Goal: Information Seeking & Learning: Understand process/instructions

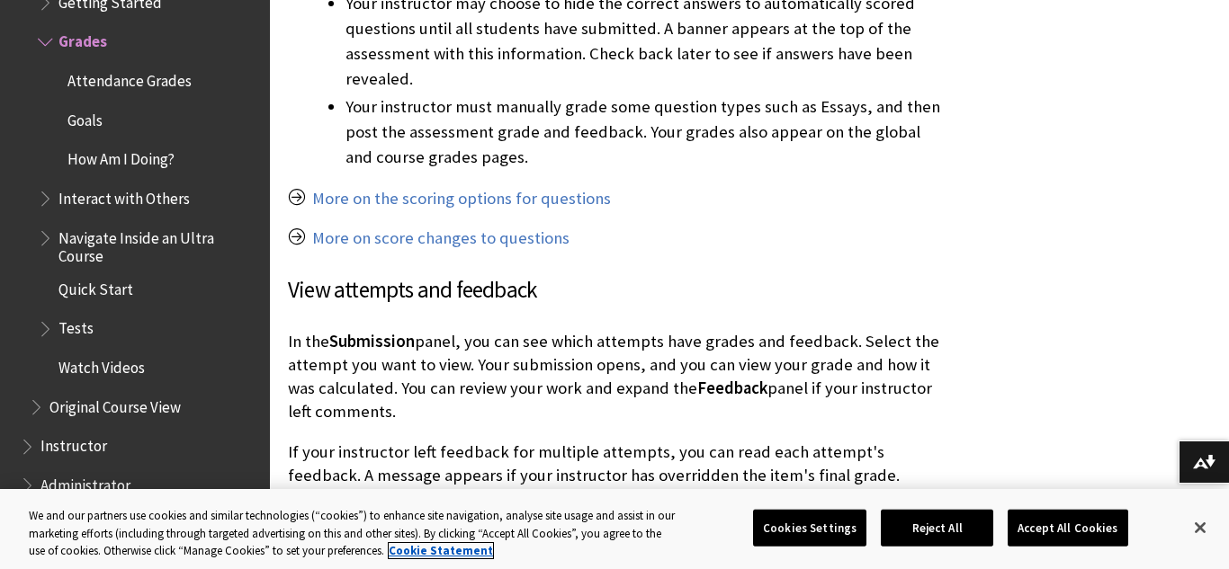
scroll to position [2161, 0]
click at [546, 203] on link "More on the scoring options for questions" at bounding box center [461, 200] width 299 height 22
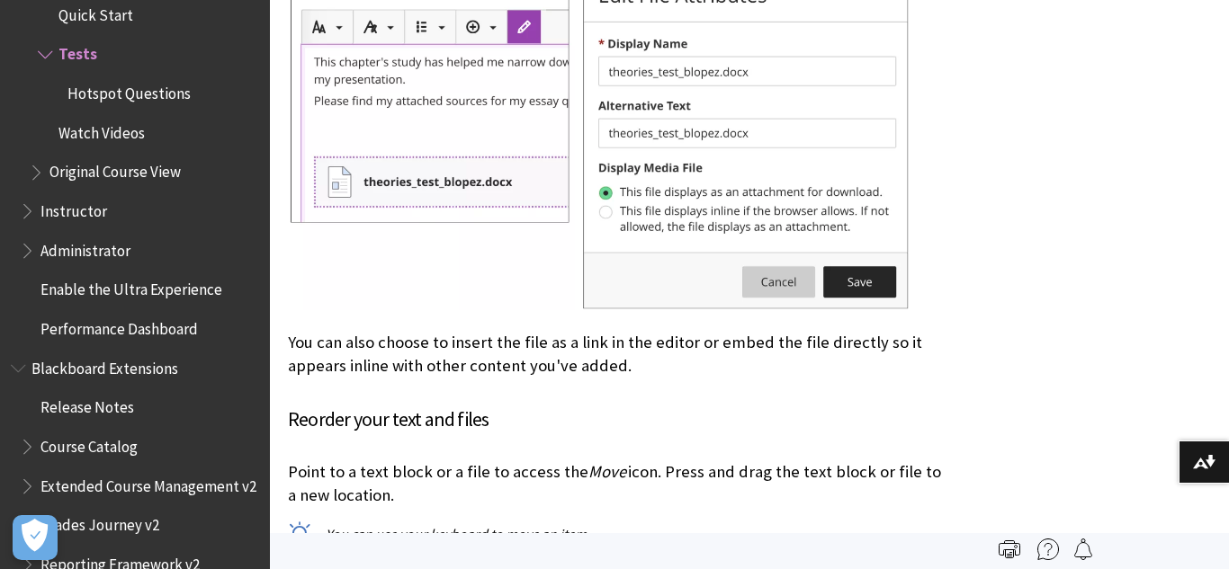
scroll to position [13363, 0]
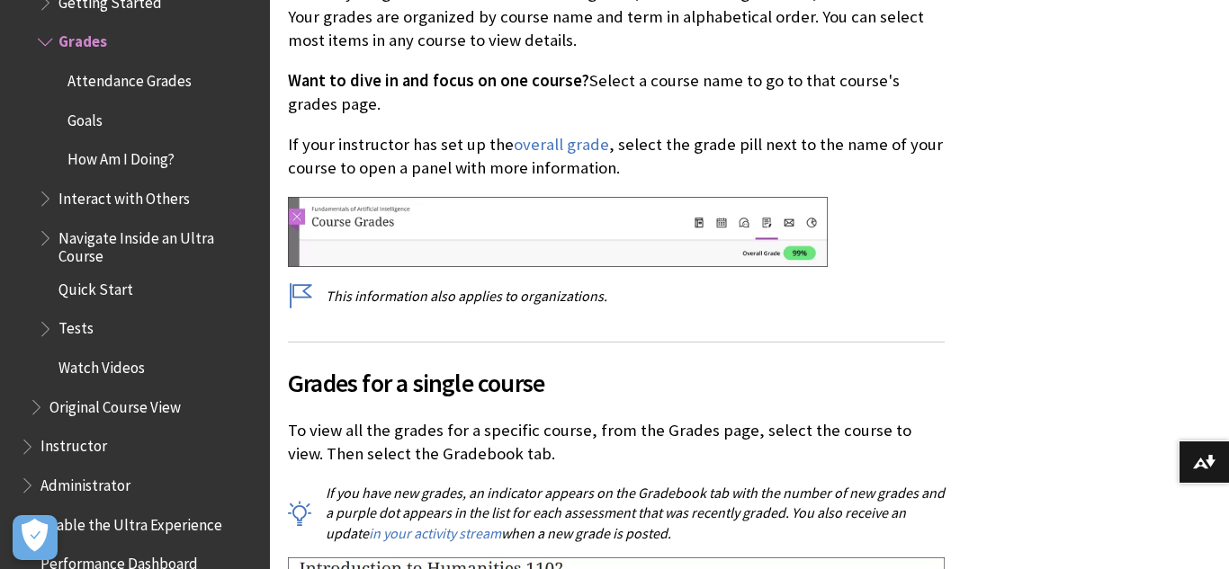
scroll to position [670, 0]
click at [565, 149] on link "overall grade" at bounding box center [561, 144] width 95 height 22
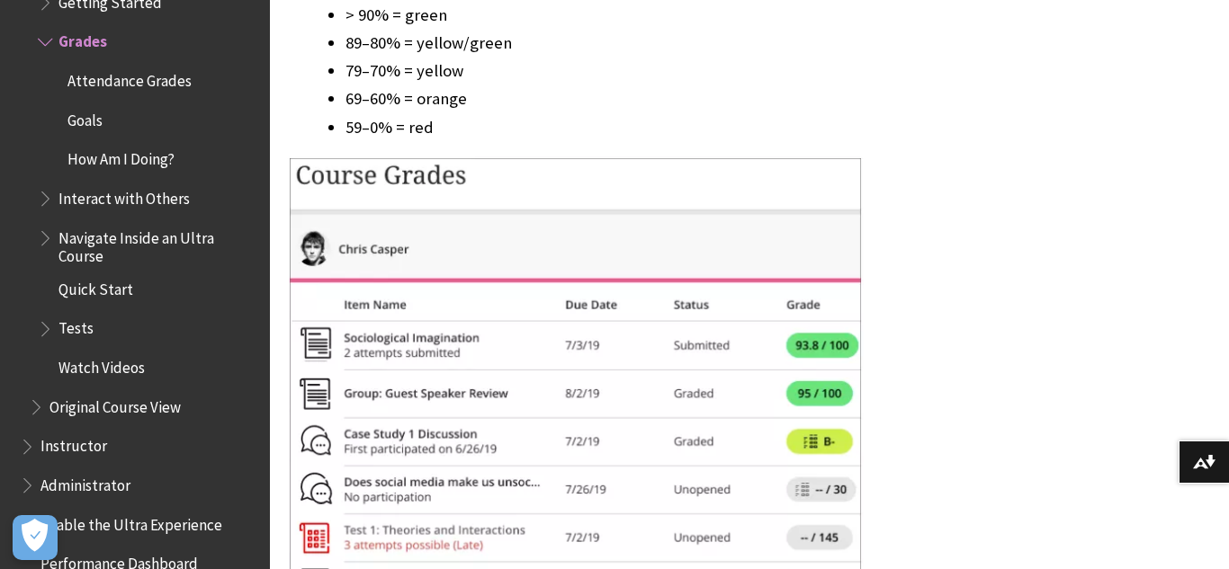
scroll to position [4543, 0]
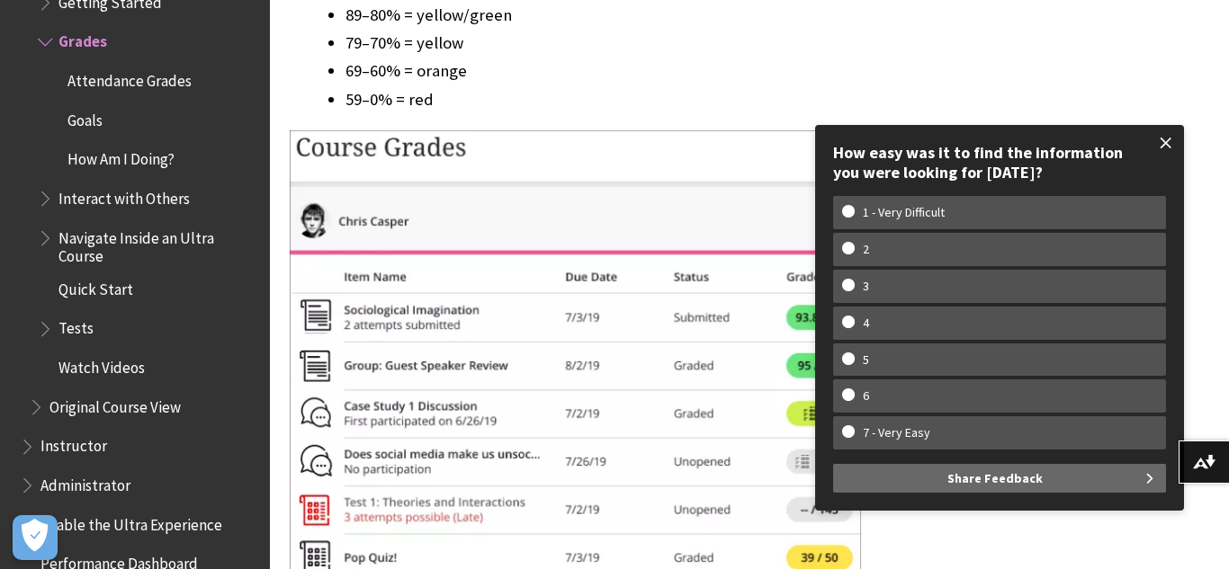
click at [1171, 138] on span at bounding box center [1166, 143] width 38 height 38
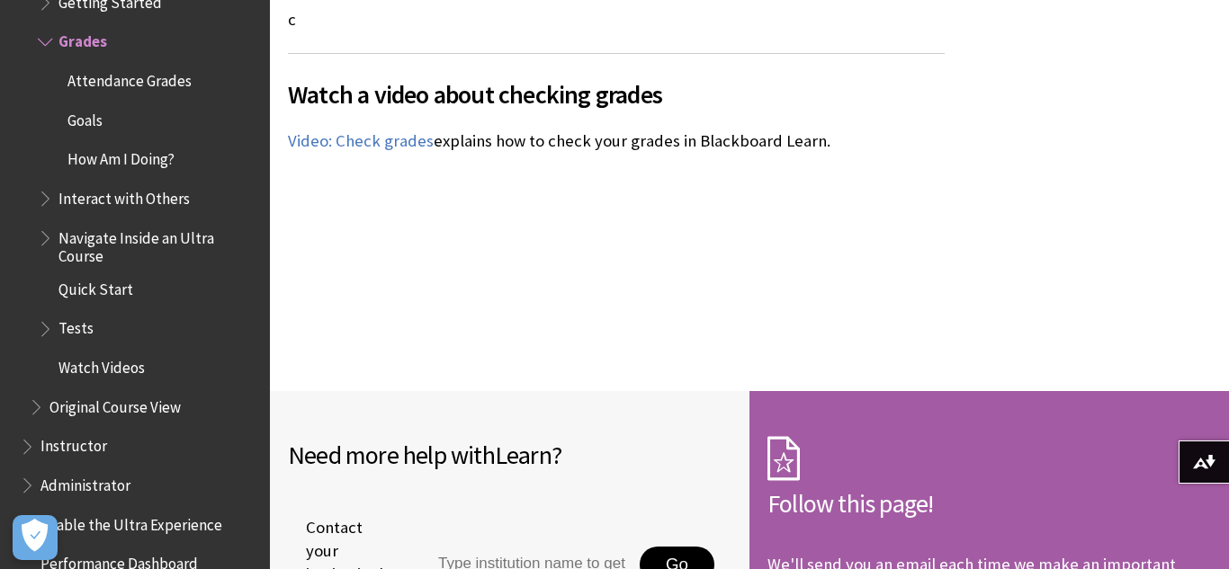
scroll to position [6286, 0]
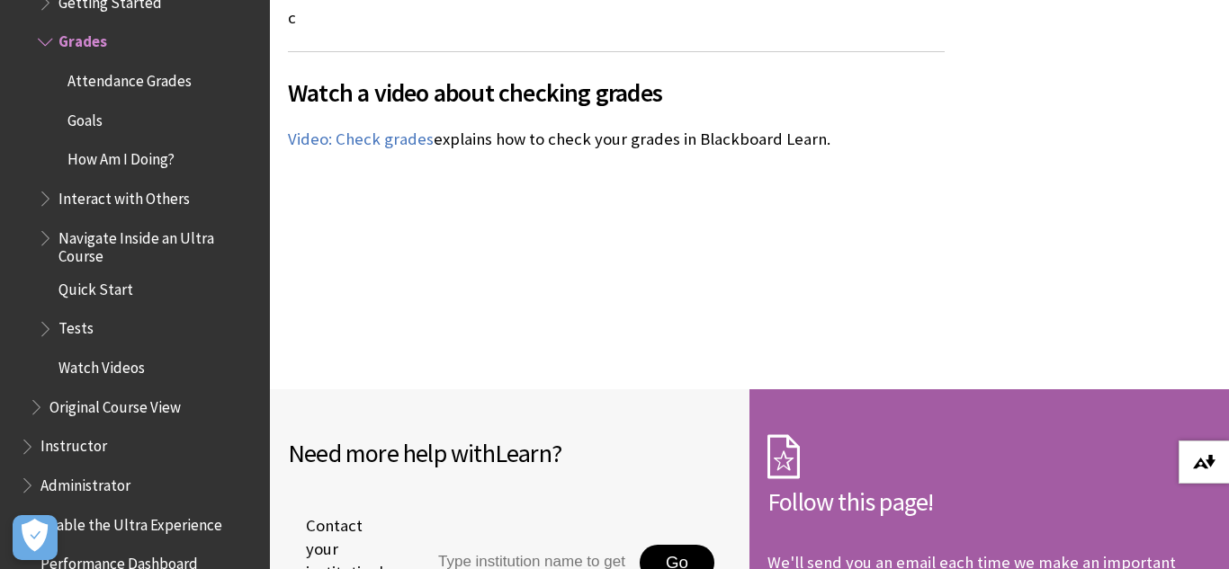
click at [1189, 460] on button "Download alternative formats ..." at bounding box center [1203, 462] width 50 height 43
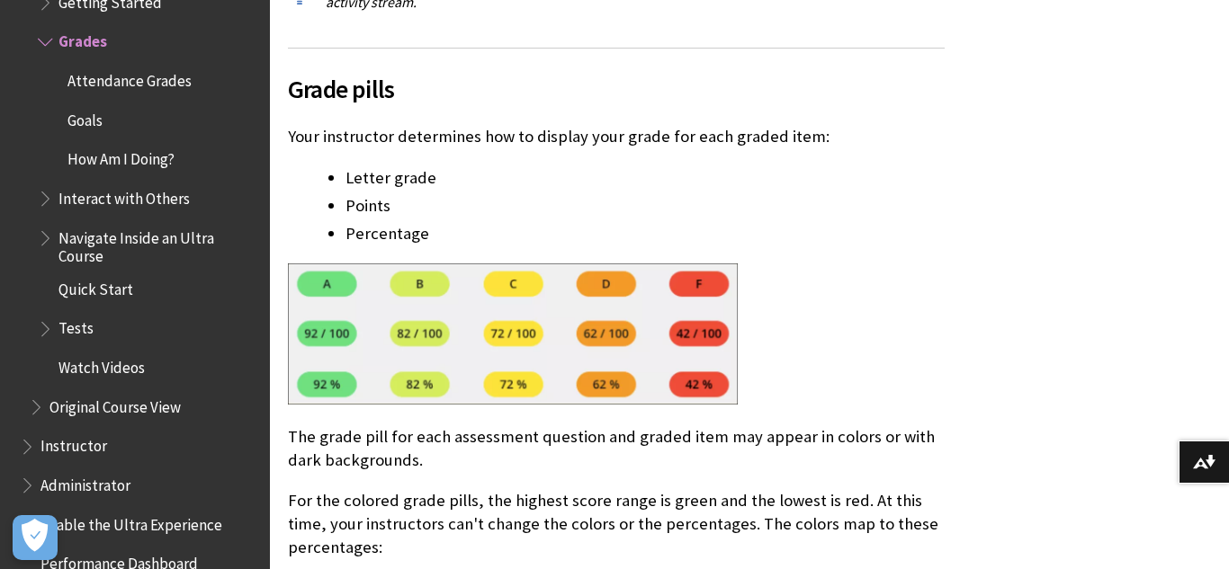
scroll to position [3942, 0]
